Goal: Navigation & Orientation: Find specific page/section

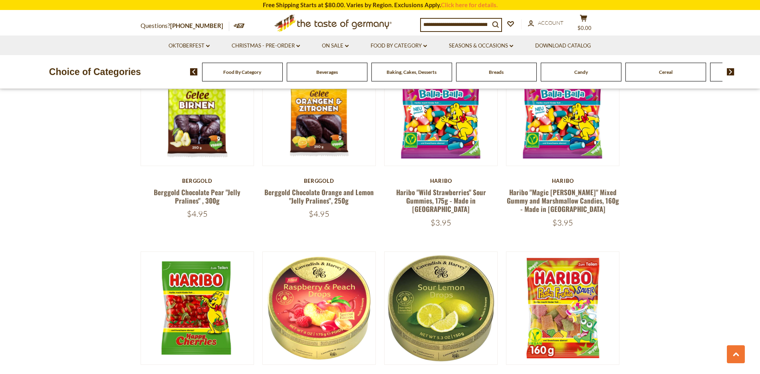
scroll to position [2057, 0]
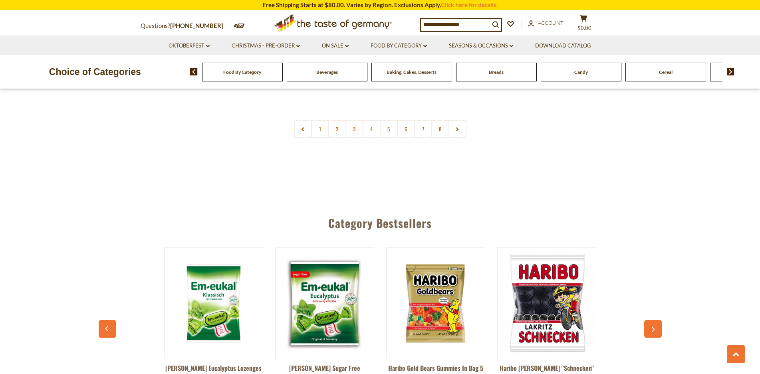
click at [523, 82] on div "Choice of Categories Food By Category Beverages Baking, Cakes, Desserts Breads …" at bounding box center [380, 72] width 760 height 34
click at [283, 75] on div "Breads" at bounding box center [242, 72] width 81 height 19
click at [499, 72] on span "Breads" at bounding box center [496, 72] width 15 height 6
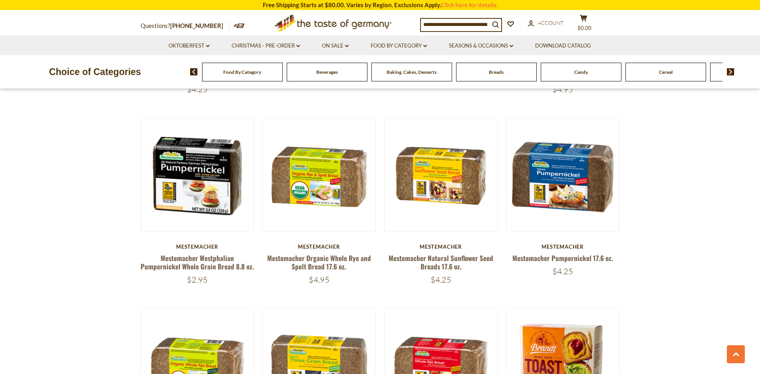
scroll to position [1877, 0]
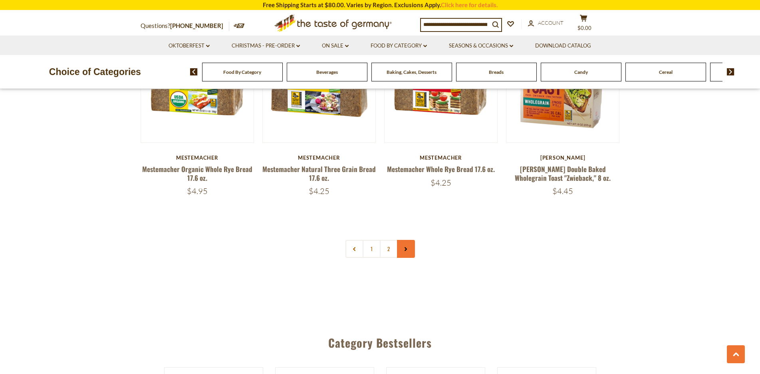
click at [410, 244] on link at bounding box center [406, 249] width 18 height 18
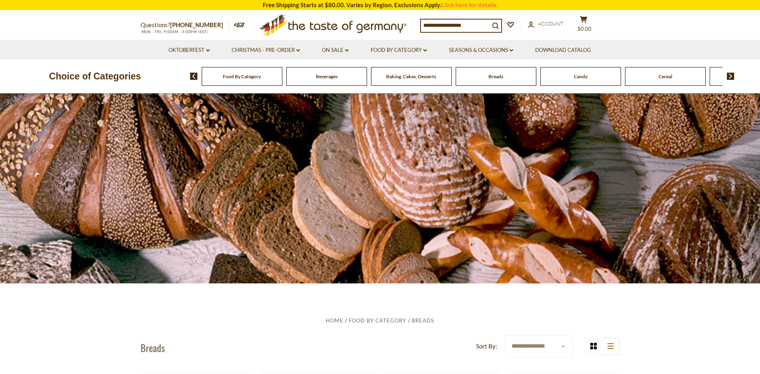
click at [282, 80] on div "Candy" at bounding box center [242, 76] width 81 height 19
drag, startPoint x: 677, startPoint y: 79, endPoint x: 375, endPoint y: 69, distance: 302.9
drag, startPoint x: 512, startPoint y: 84, endPoint x: 220, endPoint y: 54, distance: 292.7
click at [225, 54] on header "Free Shipping Starts at $80.00. Varies by Region. Exclusions Apply. Click here …" at bounding box center [380, 46] width 760 height 93
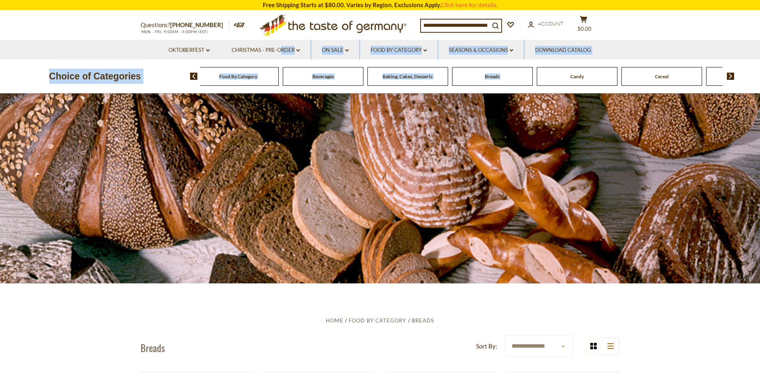
click at [251, 73] on div "Food By Category" at bounding box center [238, 76] width 81 height 19
click at [248, 77] on span "Food By Category" at bounding box center [238, 76] width 38 height 6
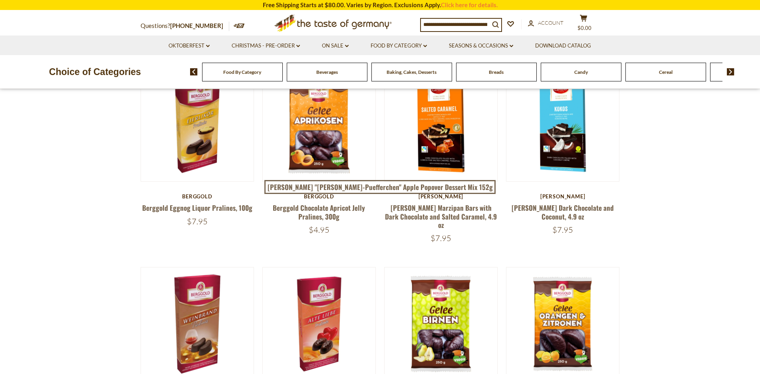
scroll to position [80, 0]
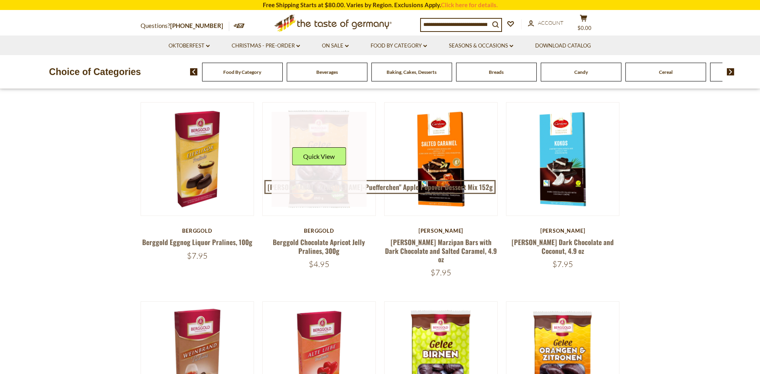
click at [321, 129] on link at bounding box center [319, 159] width 95 height 95
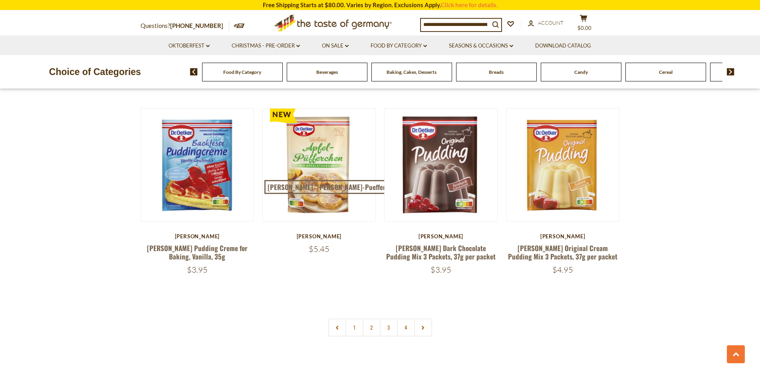
scroll to position [1638, 0]
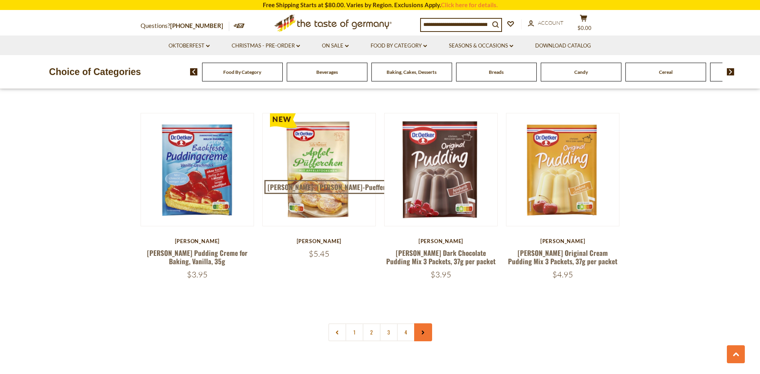
click at [426, 324] on link at bounding box center [423, 333] width 18 height 18
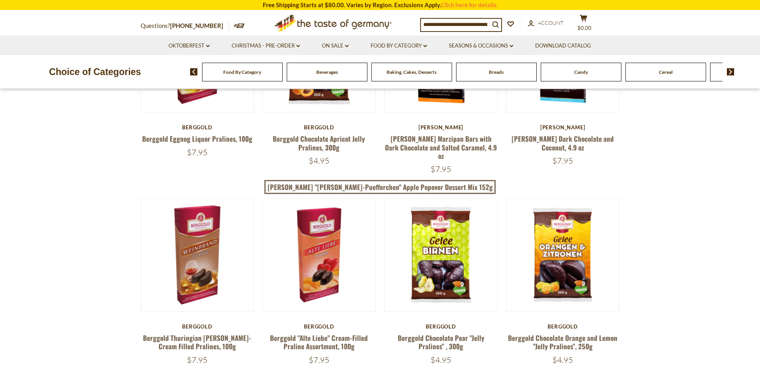
scroll to position [359, 0]
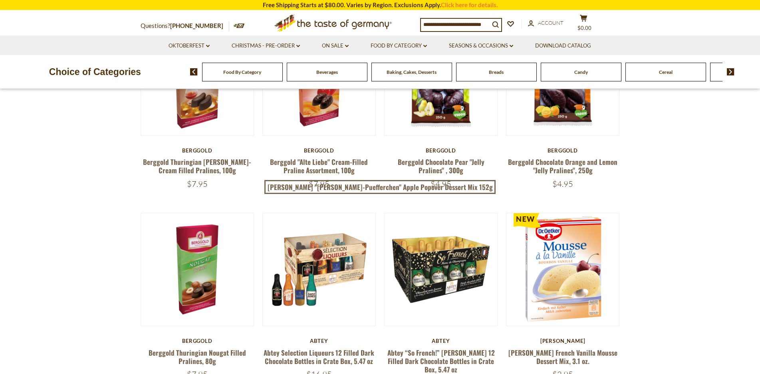
click at [259, 71] on span "Food By Category" at bounding box center [242, 72] width 38 height 6
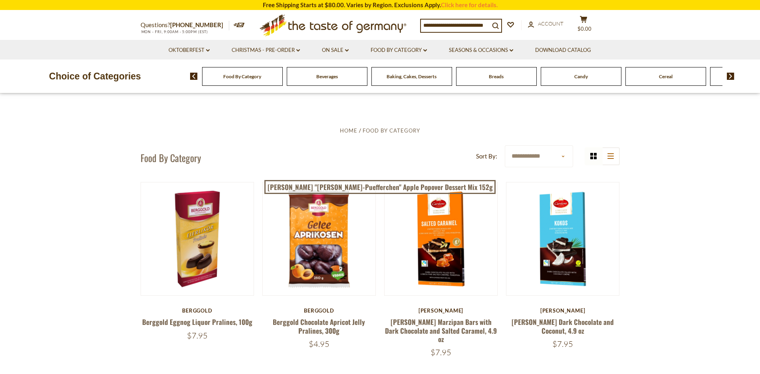
click at [730, 77] on img at bounding box center [731, 76] width 8 height 7
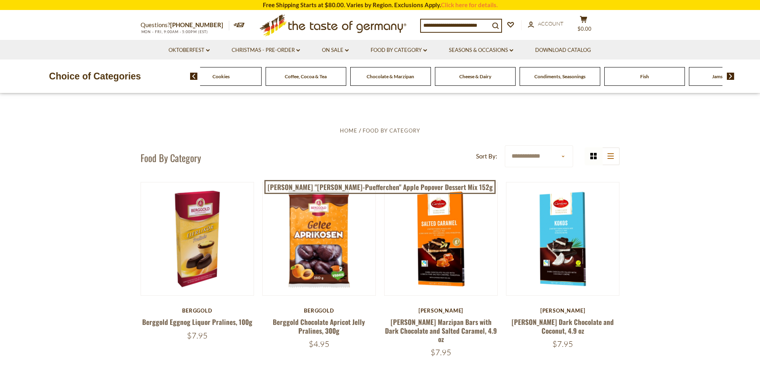
click at [730, 77] on img at bounding box center [731, 76] width 8 height 7
click at [503, 78] on span "Kosher" at bounding box center [496, 76] width 15 height 6
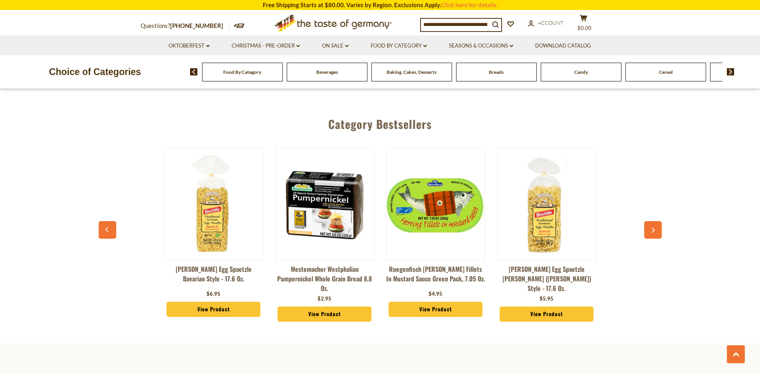
scroll to position [2094, 0]
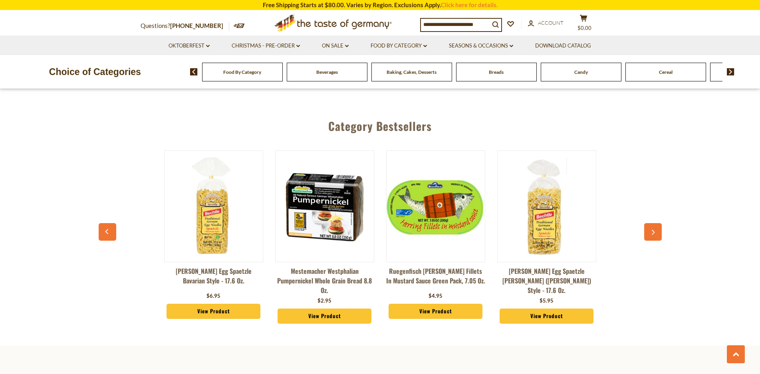
click at [655, 230] on icon "button" at bounding box center [652, 233] width 5 height 6
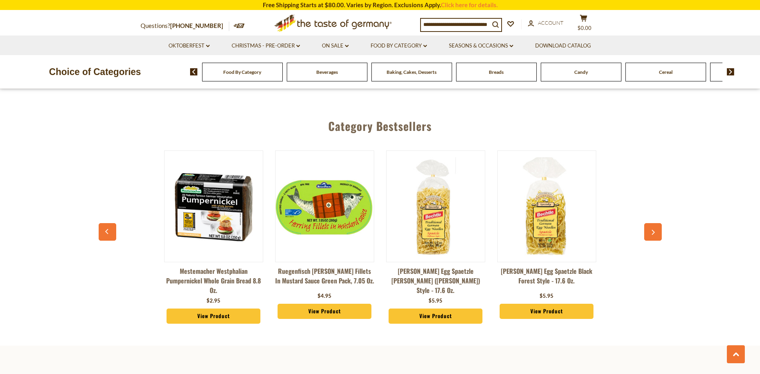
click at [653, 223] on button "button" at bounding box center [653, 232] width 18 height 18
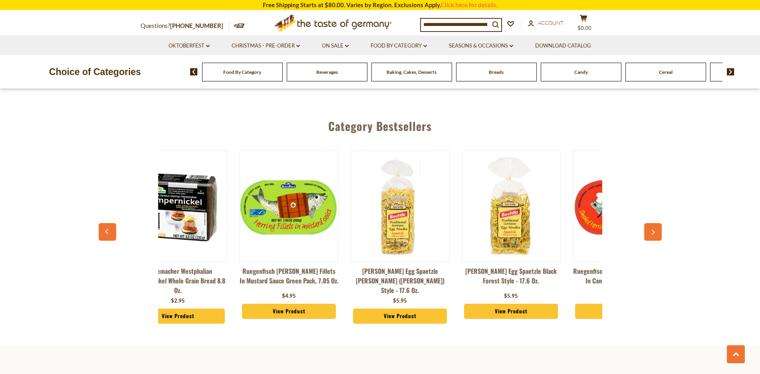
click at [653, 223] on button "button" at bounding box center [653, 232] width 18 height 18
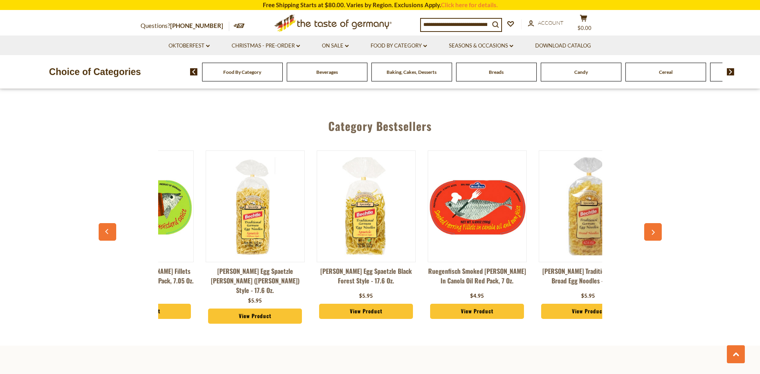
click at [653, 223] on button "button" at bounding box center [653, 232] width 18 height 18
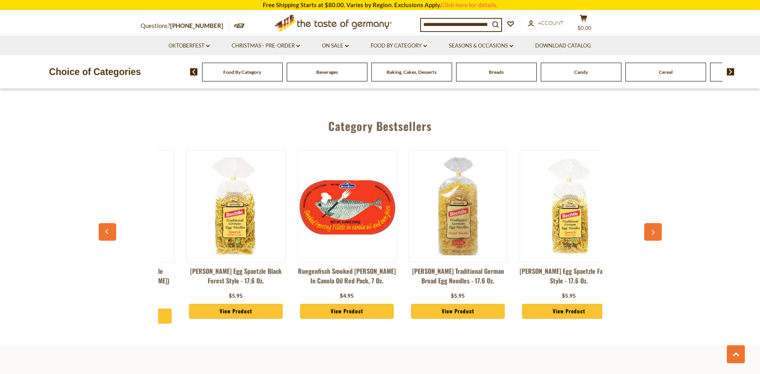
click at [652, 223] on button "button" at bounding box center [653, 232] width 18 height 18
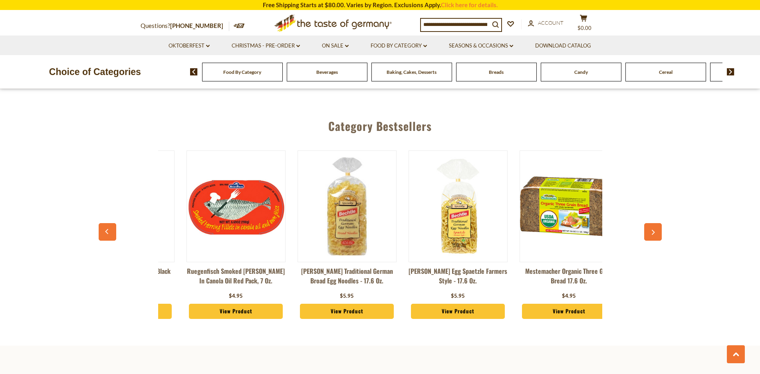
click at [651, 223] on button "button" at bounding box center [653, 232] width 18 height 18
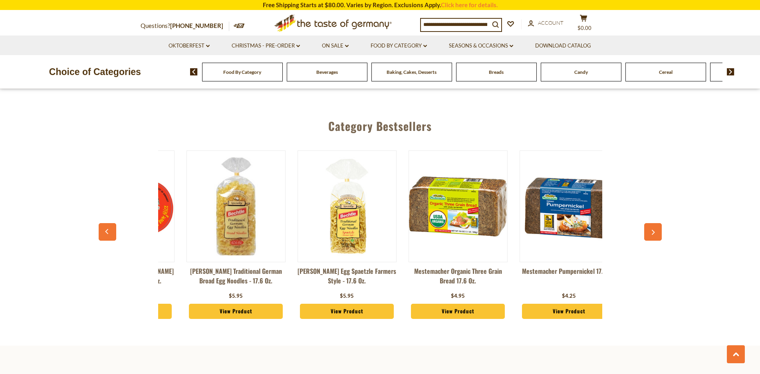
click at [651, 223] on button "button" at bounding box center [653, 232] width 18 height 18
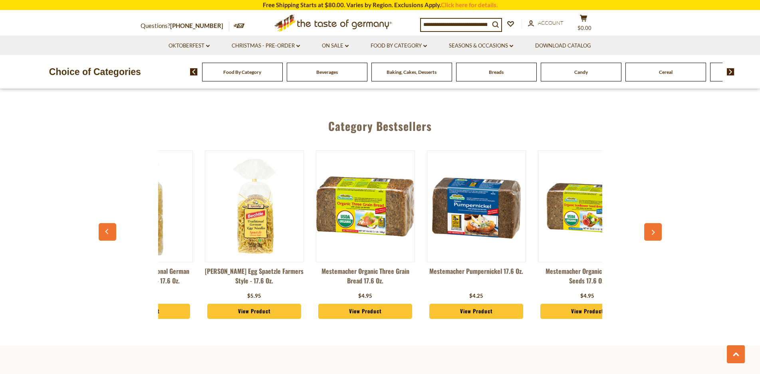
click at [651, 223] on button "button" at bounding box center [653, 232] width 18 height 18
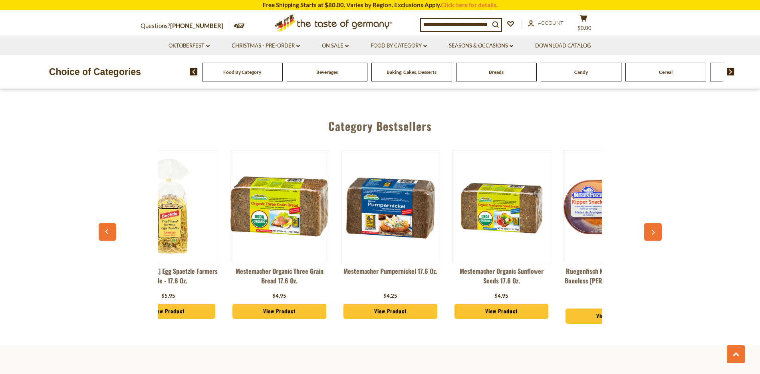
click at [651, 223] on button "button" at bounding box center [653, 232] width 18 height 18
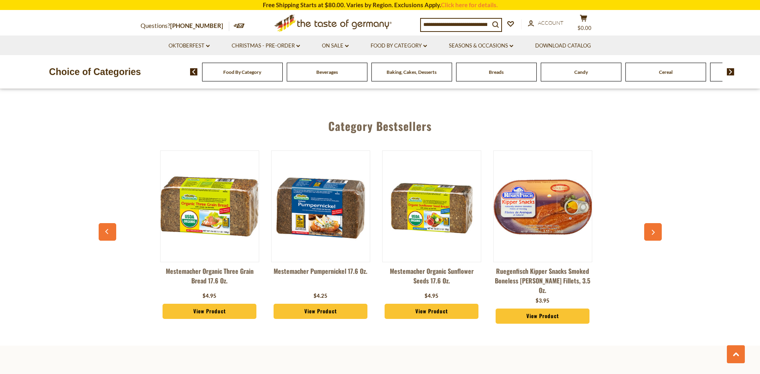
click at [651, 223] on button "button" at bounding box center [653, 232] width 18 height 18
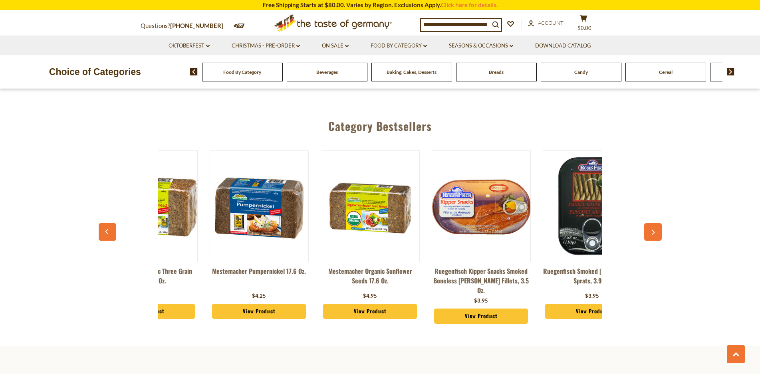
click at [651, 223] on button "button" at bounding box center [653, 232] width 18 height 18
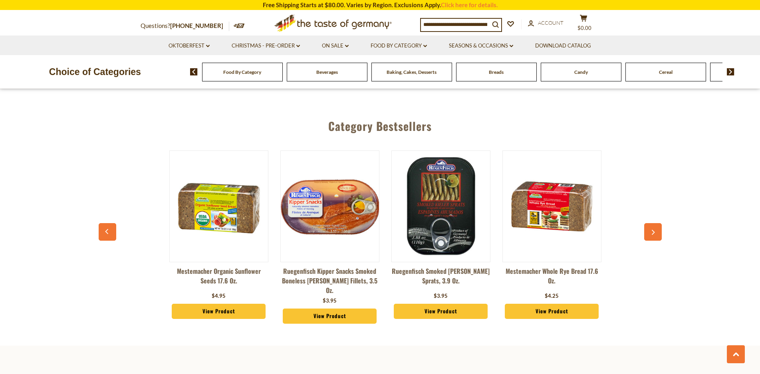
click at [651, 223] on button "button" at bounding box center [653, 232] width 18 height 18
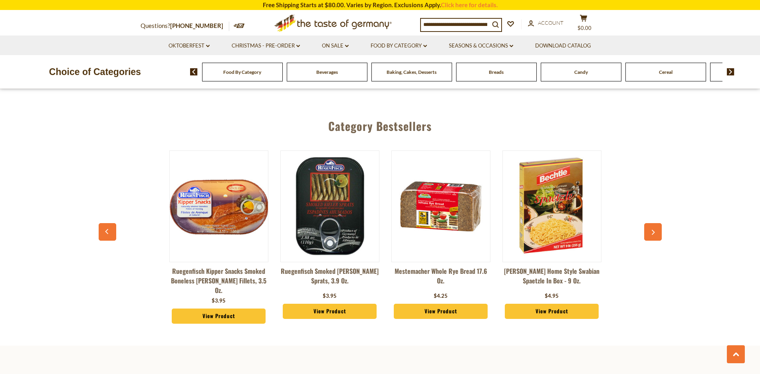
click at [651, 223] on button "button" at bounding box center [653, 232] width 18 height 18
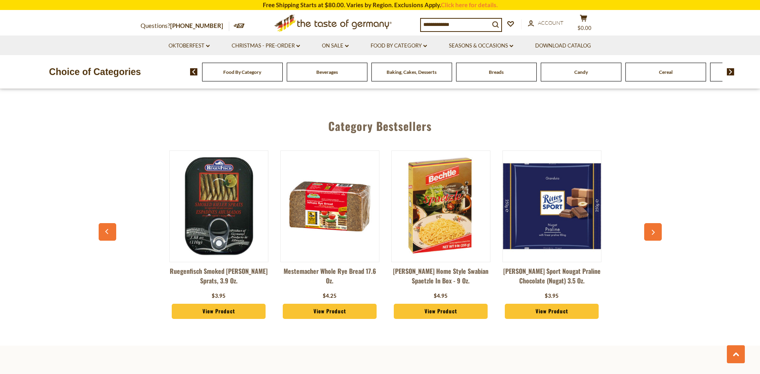
click at [651, 223] on button "button" at bounding box center [653, 232] width 18 height 18
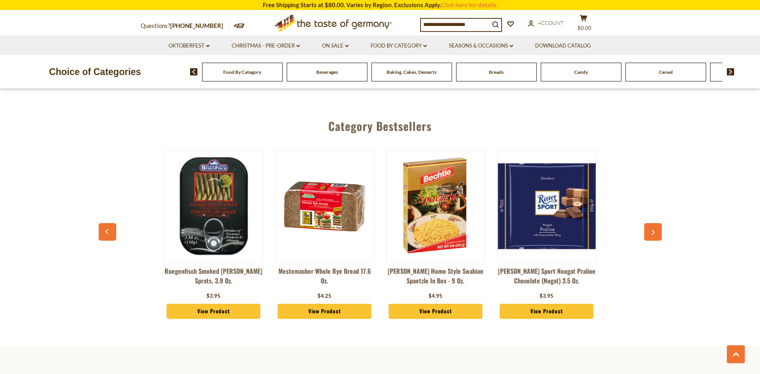
click at [650, 223] on button "button" at bounding box center [653, 232] width 18 height 18
click at [649, 223] on button "button" at bounding box center [653, 232] width 18 height 18
